Goal: Task Accomplishment & Management: Manage account settings

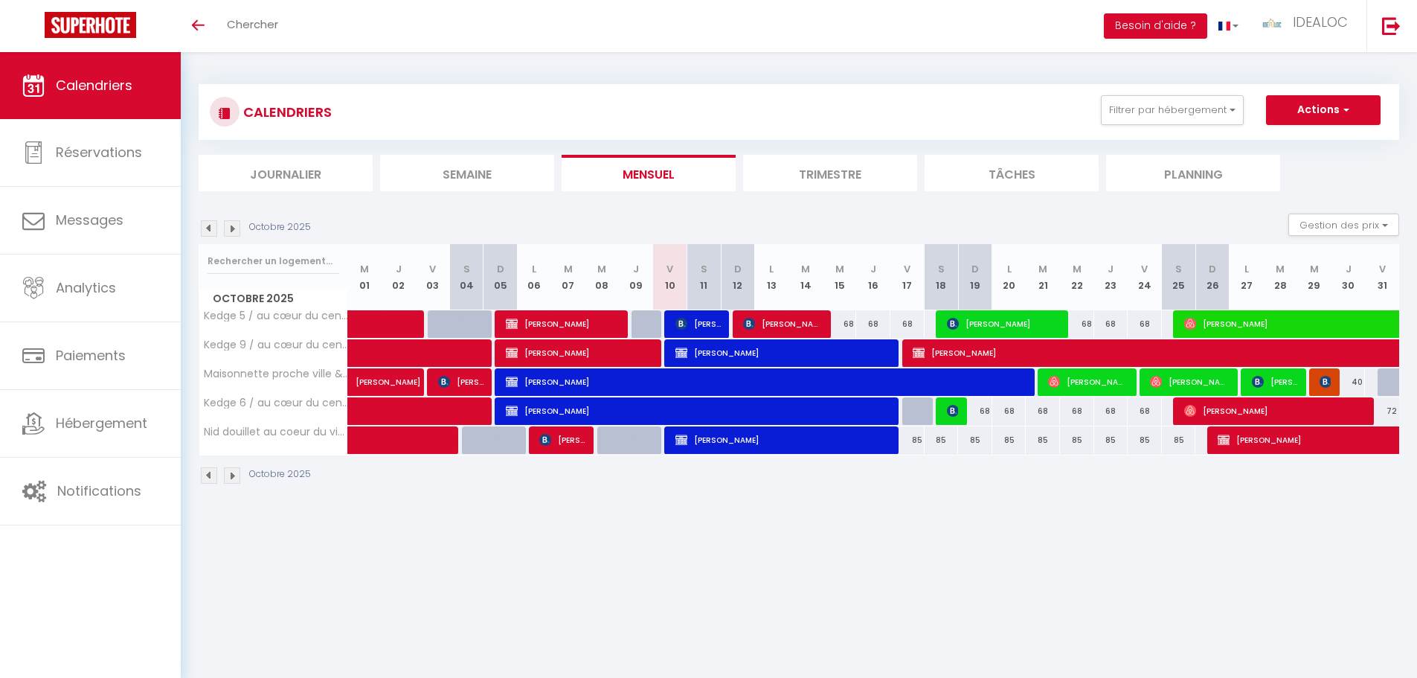
click at [236, 229] on img at bounding box center [232, 228] width 16 height 16
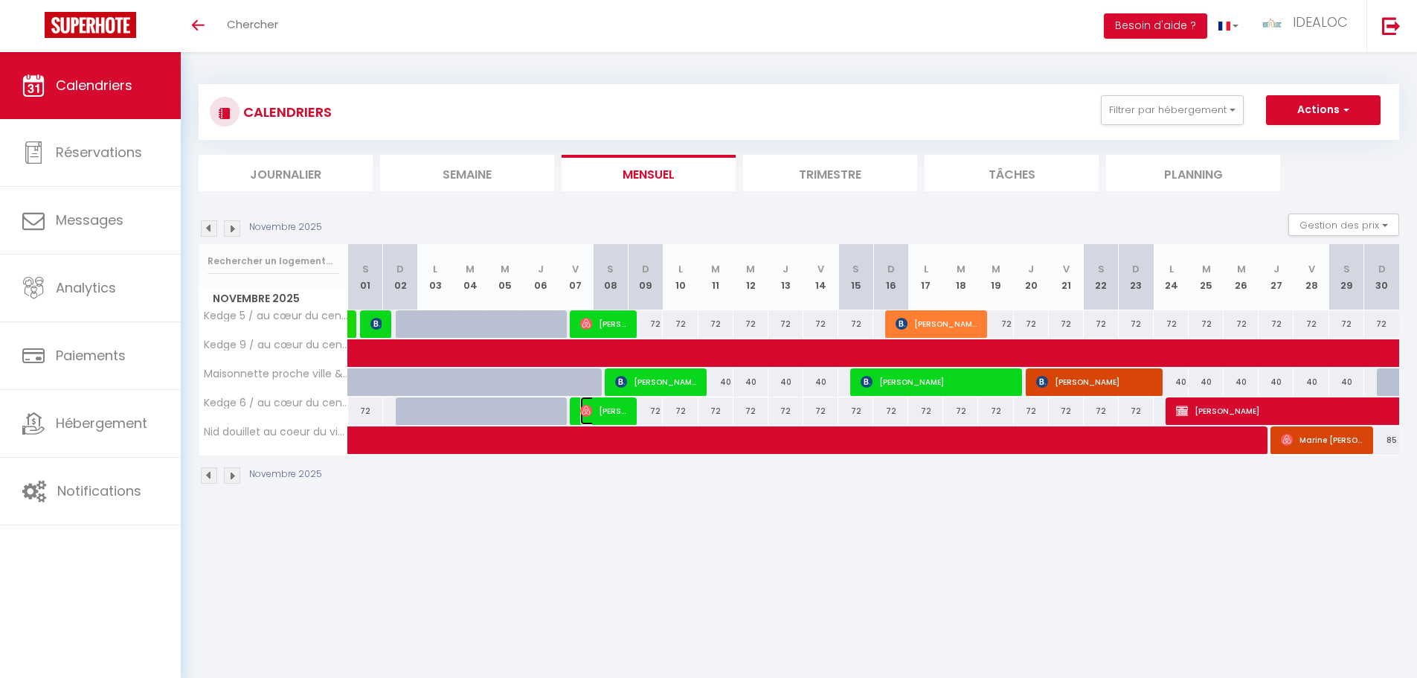
click at [623, 408] on span "[PERSON_NAME]" at bounding box center [603, 411] width 47 height 28
select select "OK"
select select "1"
select select "0"
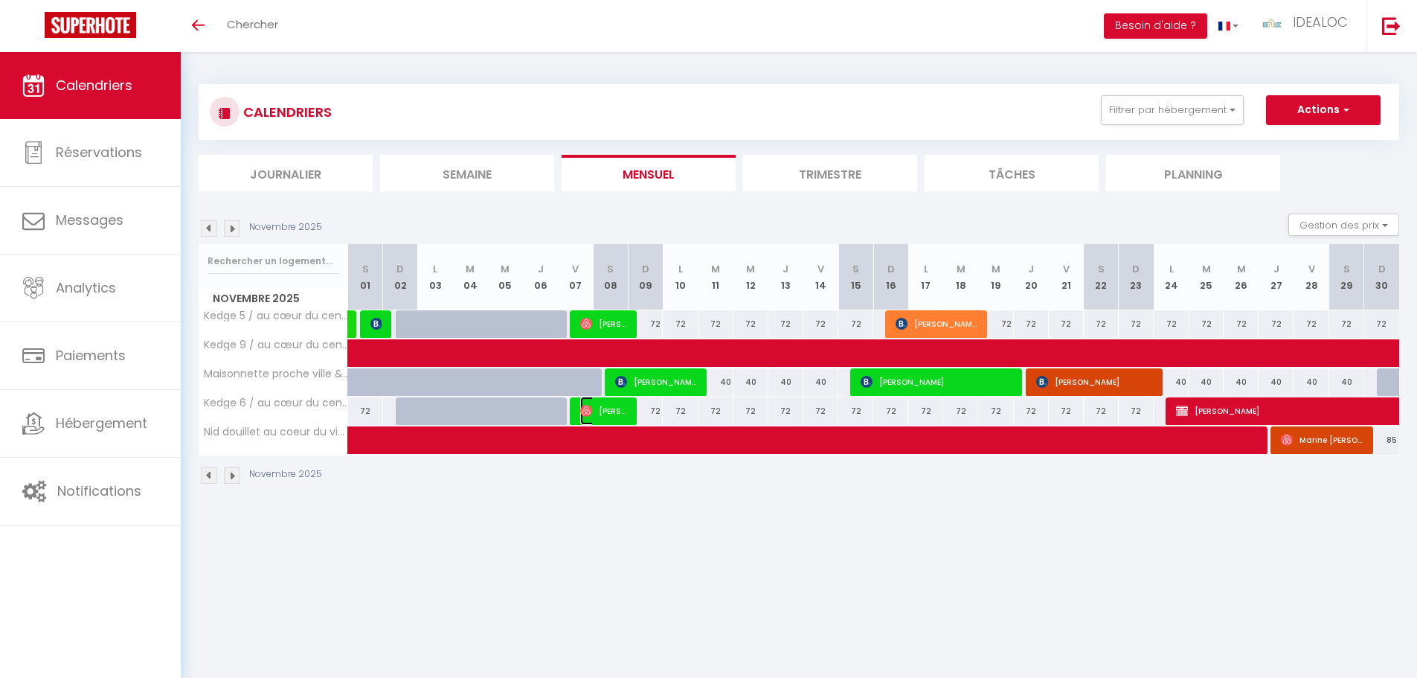
select select "1"
select select
select select "36590"
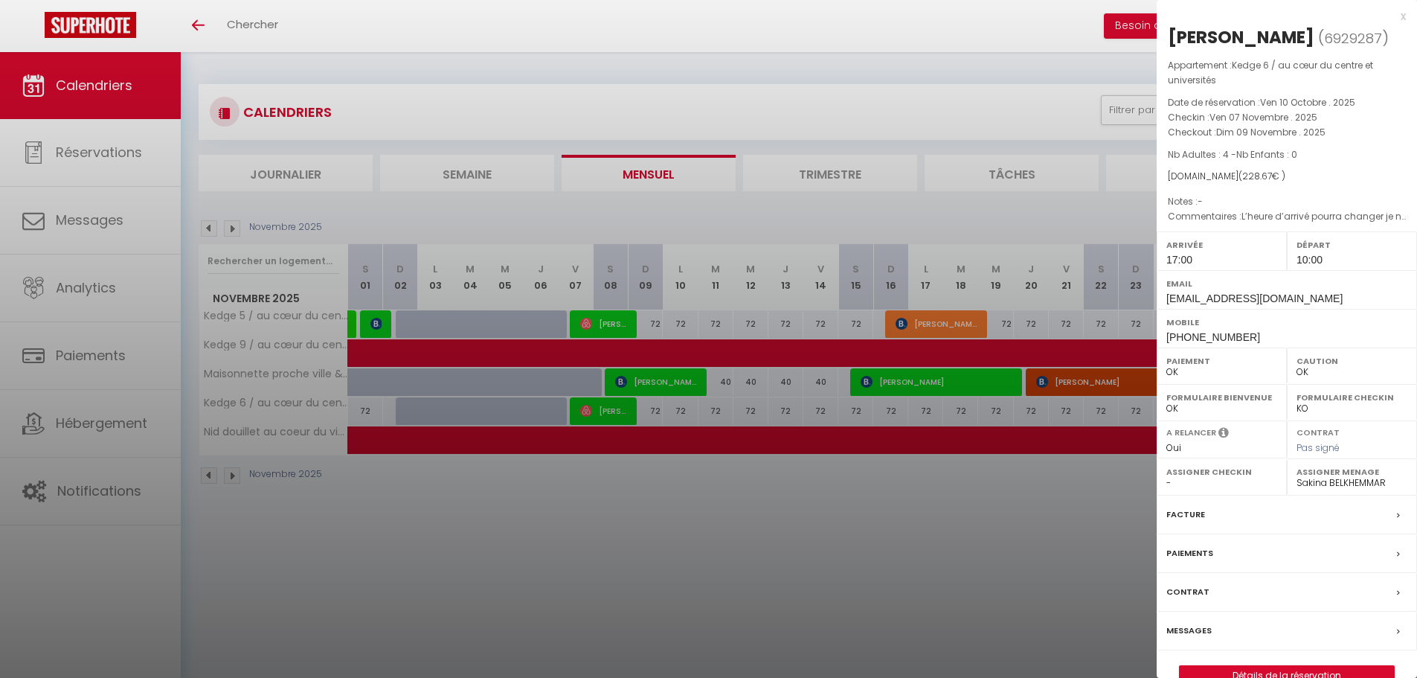
drag, startPoint x: 660, startPoint y: 549, endPoint x: 658, endPoint y: 510, distance: 38.7
click at [663, 549] on div at bounding box center [708, 339] width 1417 height 678
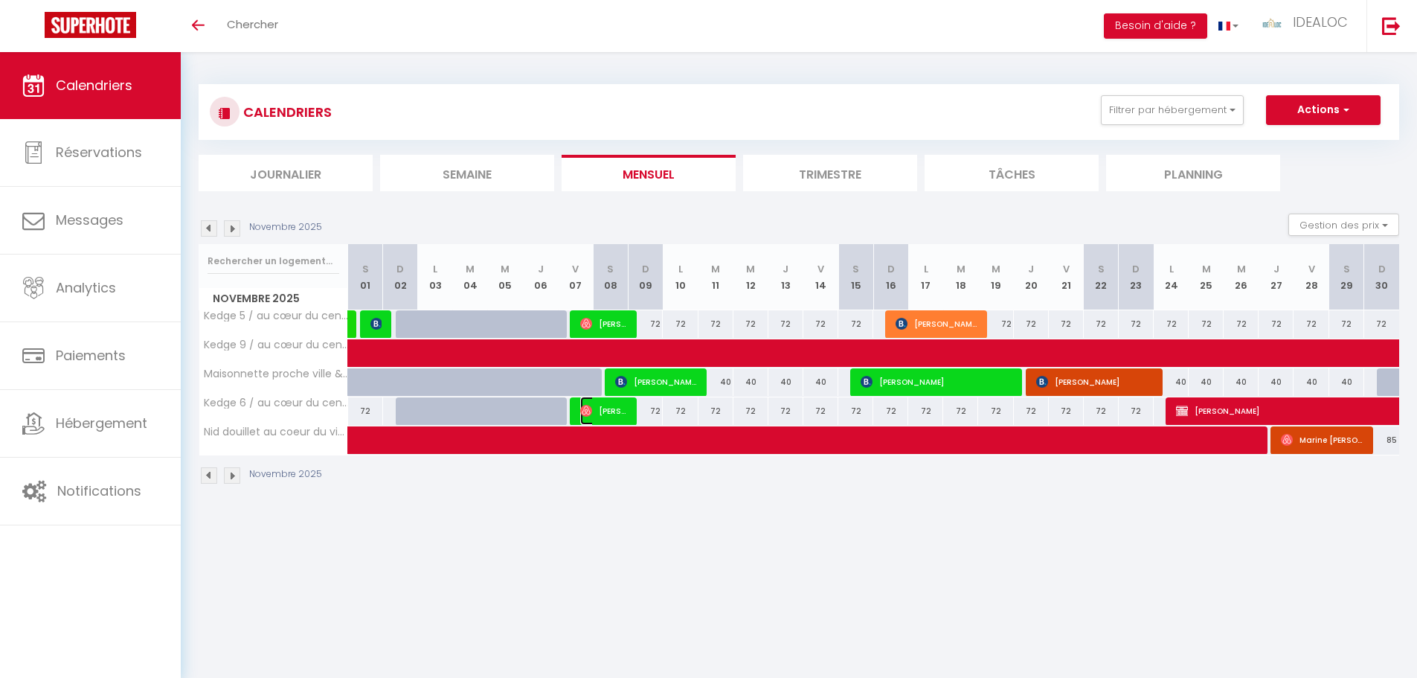
click at [612, 416] on span "[PERSON_NAME]" at bounding box center [603, 411] width 47 height 28
